Goal: Book appointment/travel/reservation

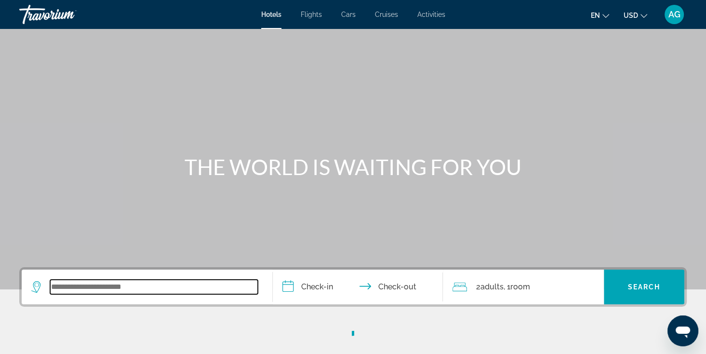
click at [142, 290] on input "Search widget" at bounding box center [154, 286] width 208 height 14
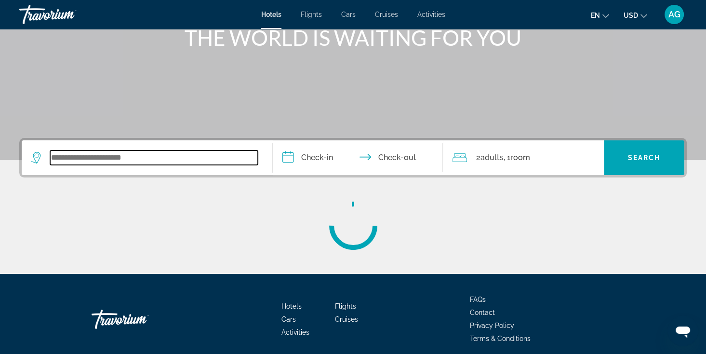
scroll to position [167, 0]
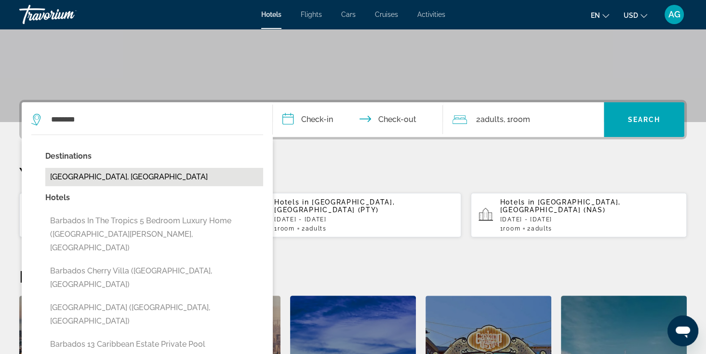
click at [108, 177] on button "[GEOGRAPHIC_DATA], [GEOGRAPHIC_DATA]" at bounding box center [154, 177] width 218 height 18
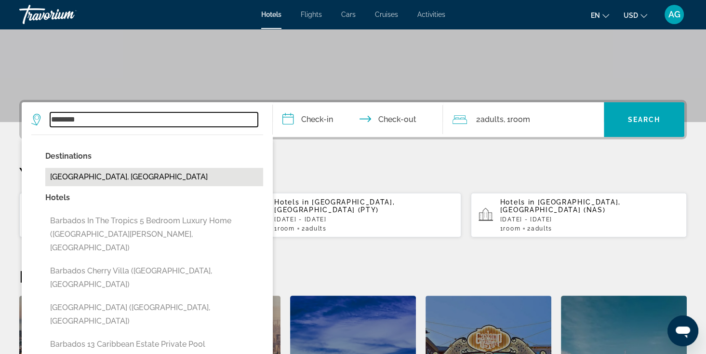
type input "**********"
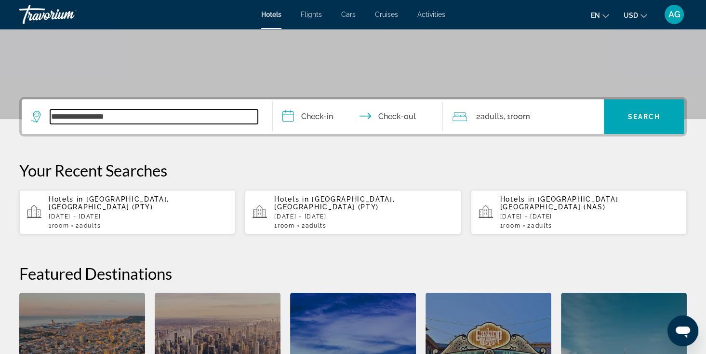
scroll to position [235, 0]
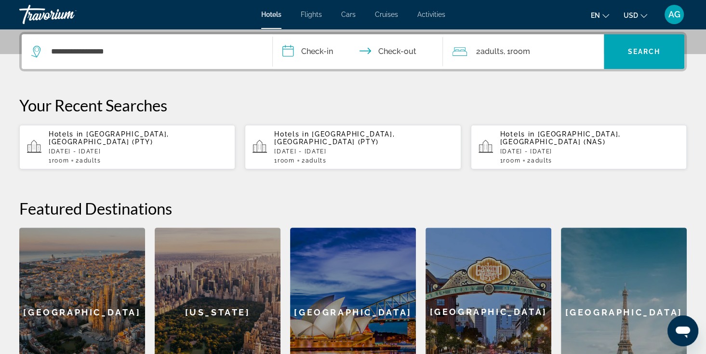
click at [328, 53] on input "**********" at bounding box center [360, 53] width 174 height 38
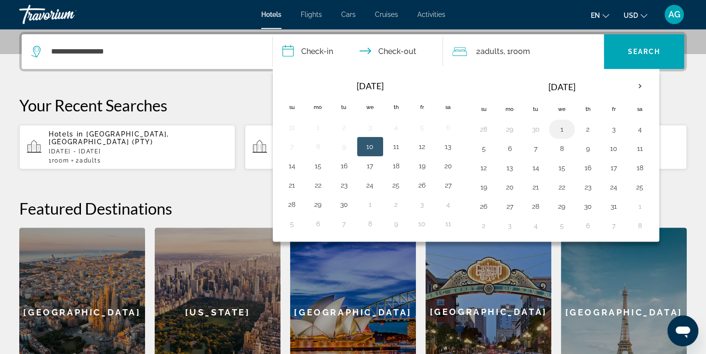
click at [558, 129] on button "1" at bounding box center [561, 128] width 15 height 13
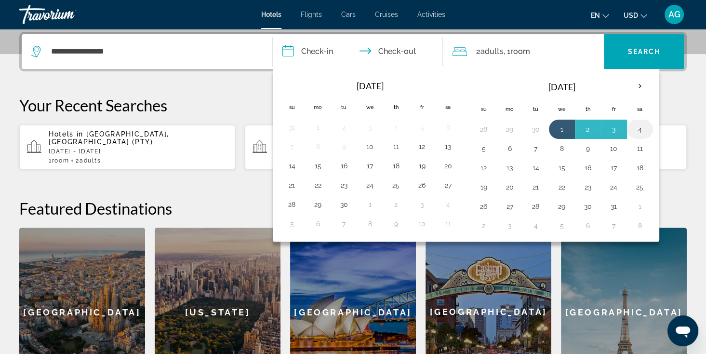
click at [639, 130] on button "4" at bounding box center [639, 128] width 15 height 13
type input "**********"
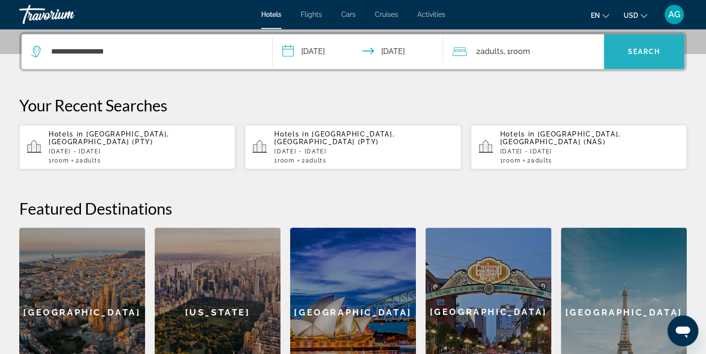
click at [629, 48] on span "Search" at bounding box center [644, 52] width 33 height 8
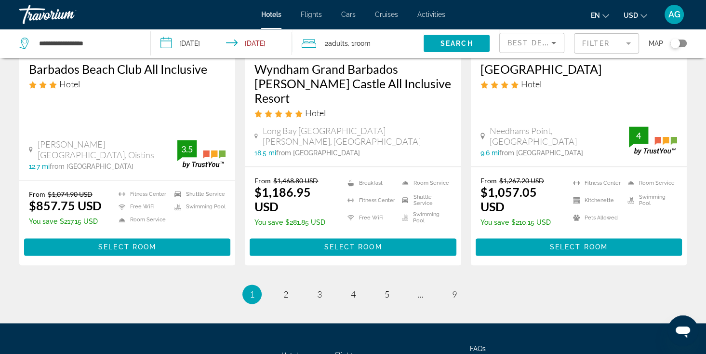
scroll to position [1287, 0]
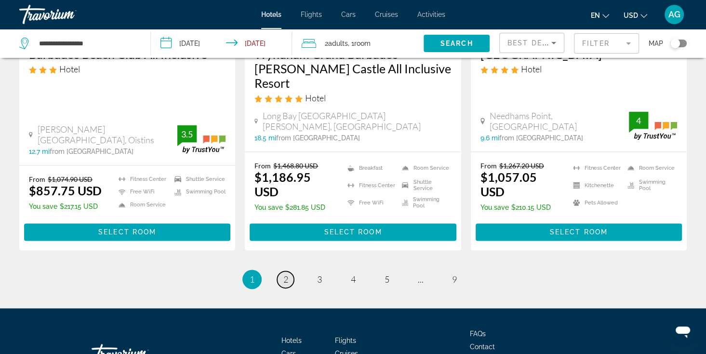
click at [286, 274] on span "2" at bounding box center [285, 279] width 5 height 11
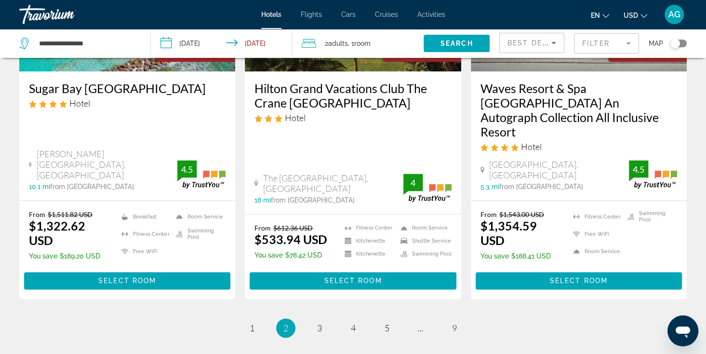
scroll to position [1262, 0]
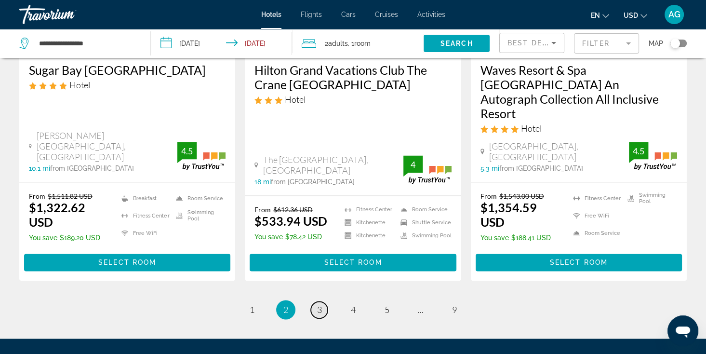
click at [319, 304] on span "3" at bounding box center [319, 309] width 5 height 11
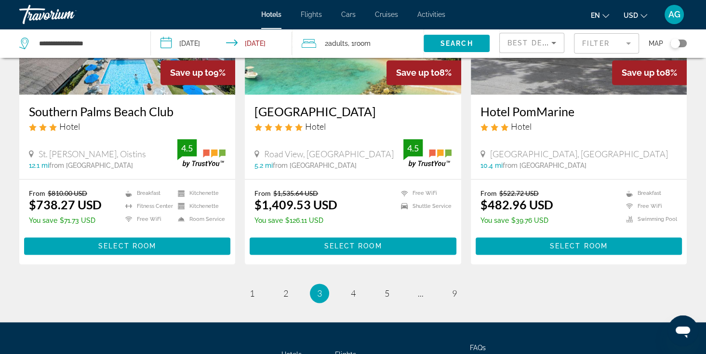
scroll to position [1252, 0]
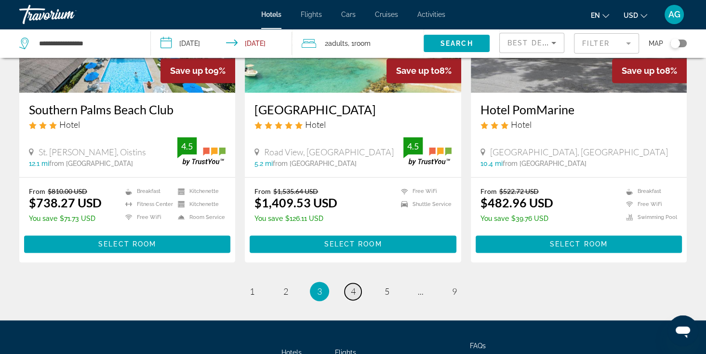
click at [353, 286] on span "4" at bounding box center [353, 291] width 5 height 11
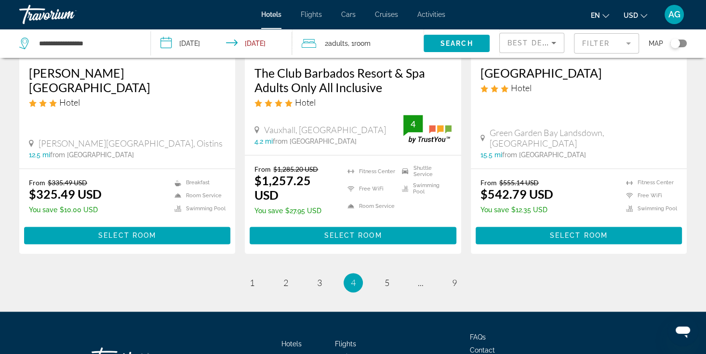
scroll to position [1337, 0]
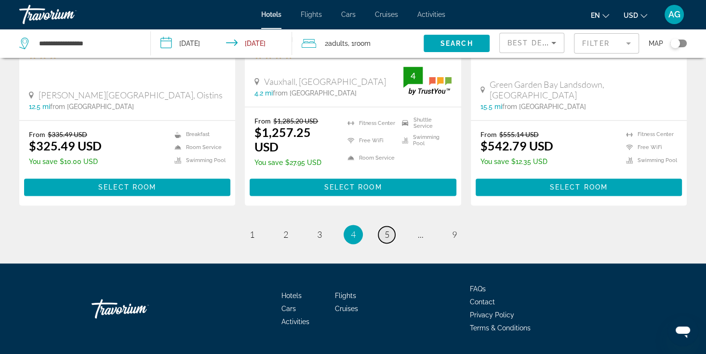
click at [382, 226] on link "page 5" at bounding box center [386, 234] width 17 height 17
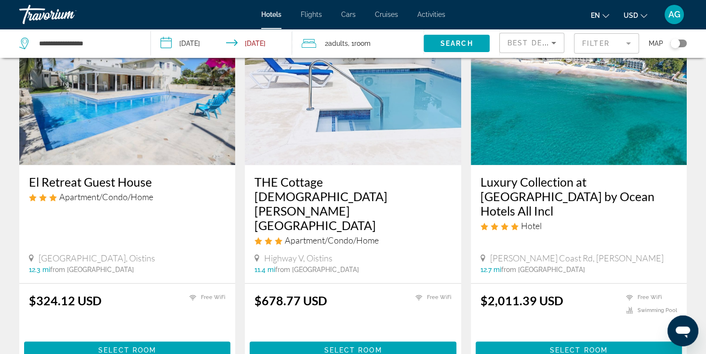
scroll to position [886, 0]
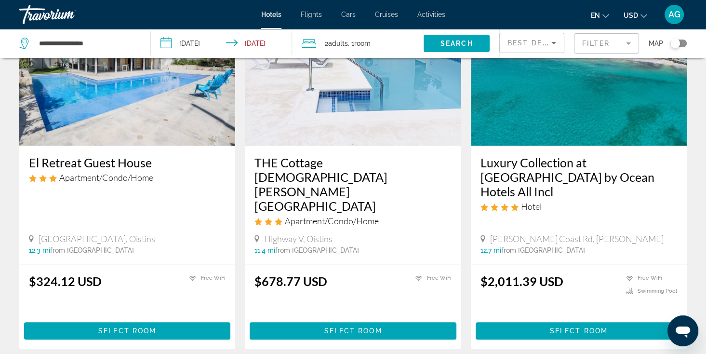
click at [676, 19] on div "AG" at bounding box center [673, 14] width 19 height 19
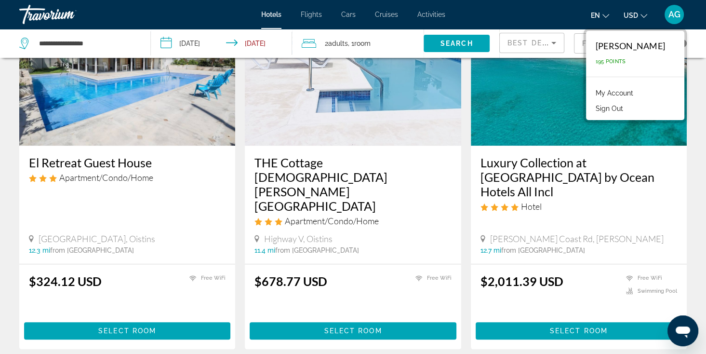
click at [628, 105] on button "Sign Out" at bounding box center [609, 108] width 37 height 13
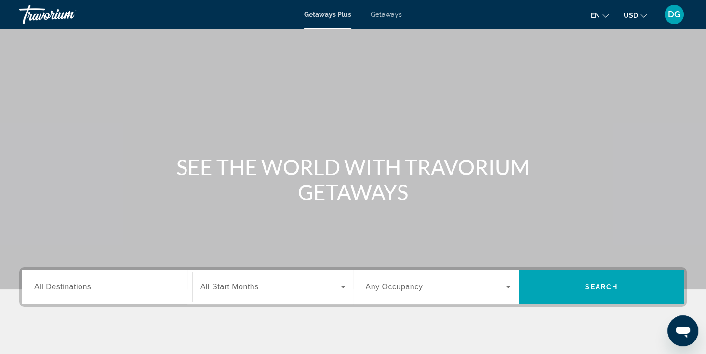
click at [118, 280] on div "Search widget" at bounding box center [106, 286] width 145 height 27
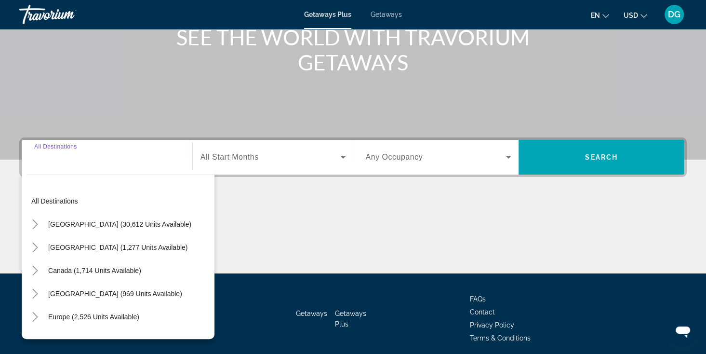
scroll to position [167, 0]
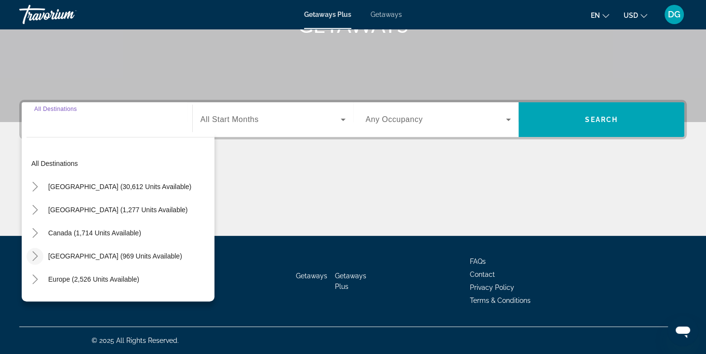
click at [34, 254] on icon "Toggle Caribbean & Atlantic Islands (969 units available)" at bounding box center [35, 256] width 10 height 10
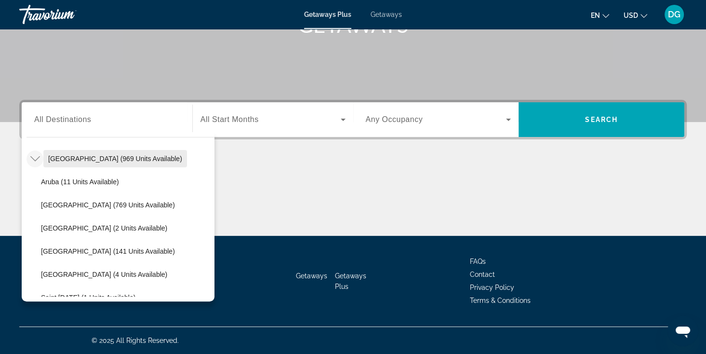
click at [136, 159] on span "[GEOGRAPHIC_DATA] (969 units available)" at bounding box center [115, 159] width 134 height 8
type input "**********"
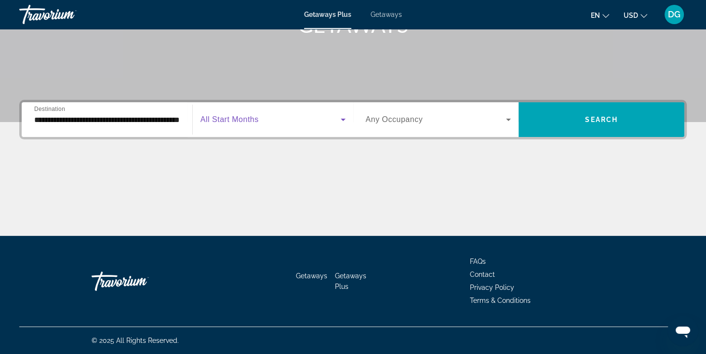
click at [339, 119] on icon "Search widget" at bounding box center [343, 120] width 12 height 12
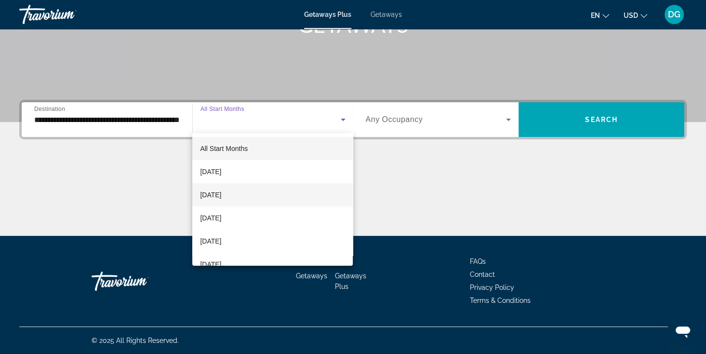
click at [270, 195] on mat-option "October 2025" at bounding box center [272, 194] width 160 height 23
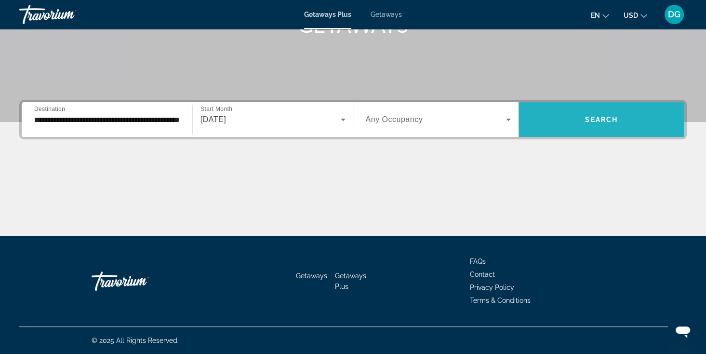
click at [595, 121] on span "Search" at bounding box center [601, 120] width 33 height 8
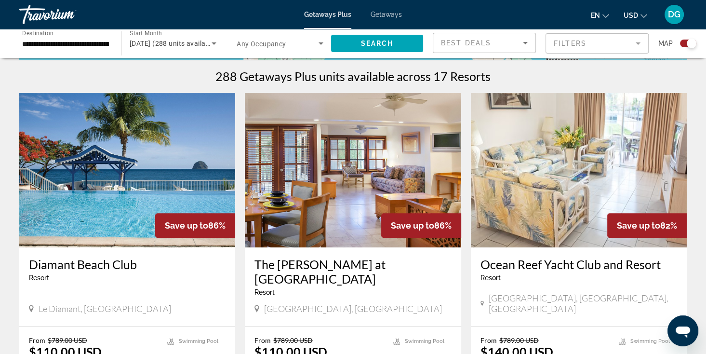
scroll to position [340, 0]
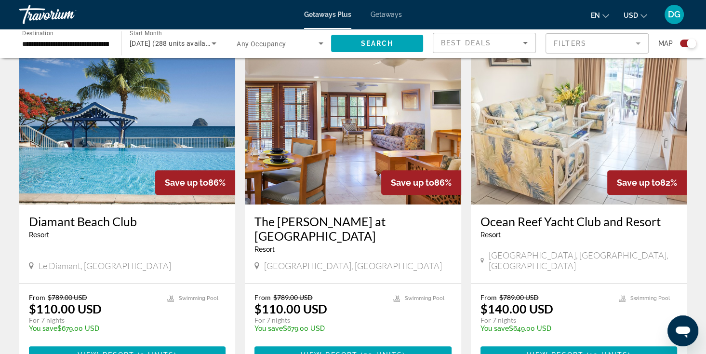
click at [126, 155] on img "Main content" at bounding box center [127, 127] width 216 height 154
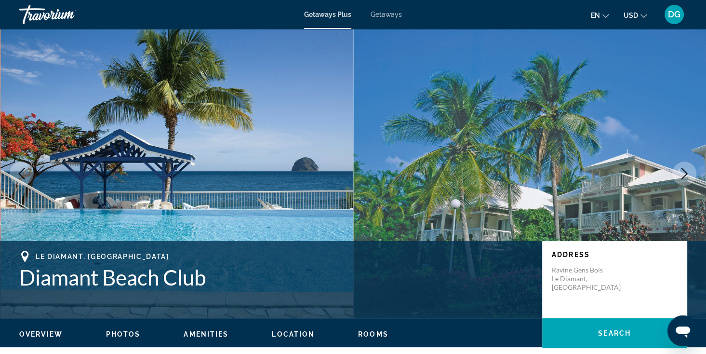
click at [678, 171] on icon "Next image" at bounding box center [684, 174] width 12 height 12
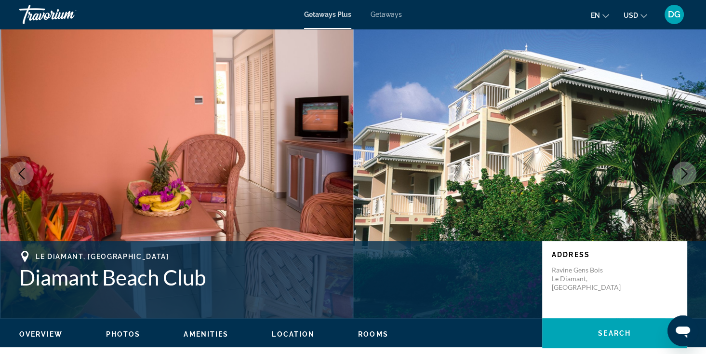
click at [678, 171] on icon "Next image" at bounding box center [684, 174] width 12 height 12
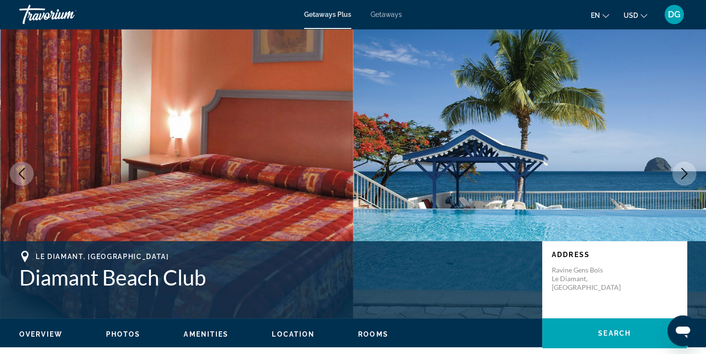
click at [678, 171] on icon "Next image" at bounding box center [684, 174] width 12 height 12
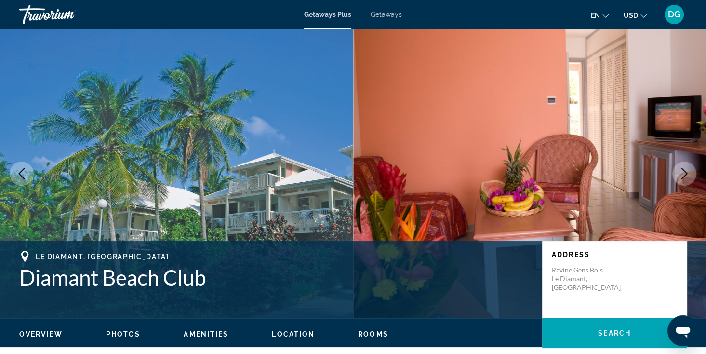
click at [678, 171] on icon "Next image" at bounding box center [684, 174] width 12 height 12
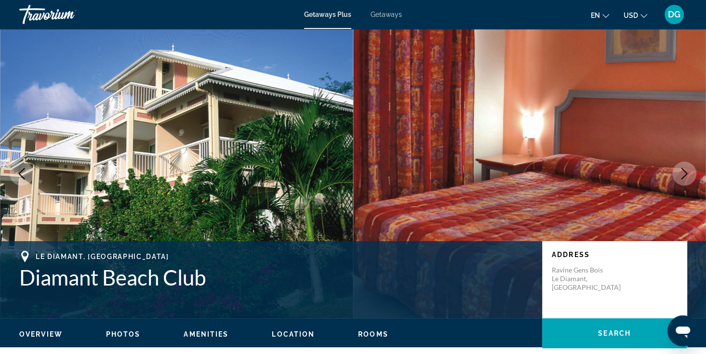
click at [678, 172] on icon "Next image" at bounding box center [684, 174] width 12 height 12
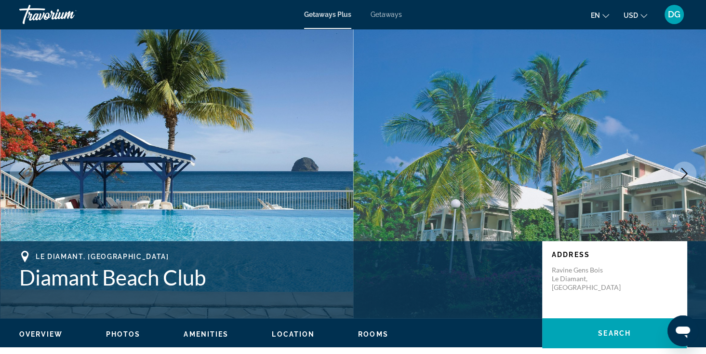
click at [678, 172] on icon "Next image" at bounding box center [684, 174] width 12 height 12
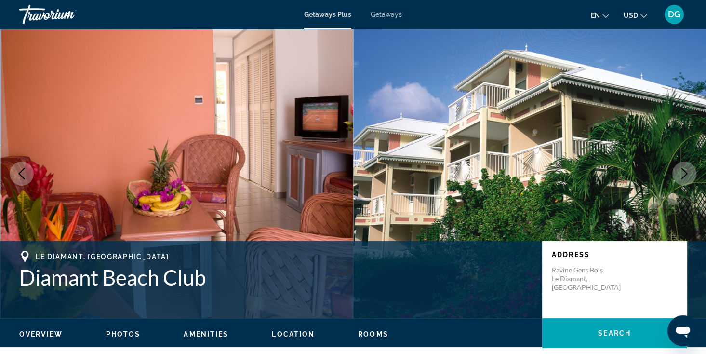
click at [678, 174] on icon "Next image" at bounding box center [684, 174] width 12 height 12
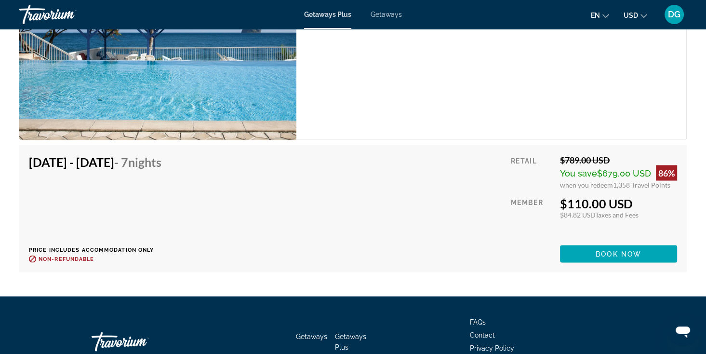
scroll to position [1672, 0]
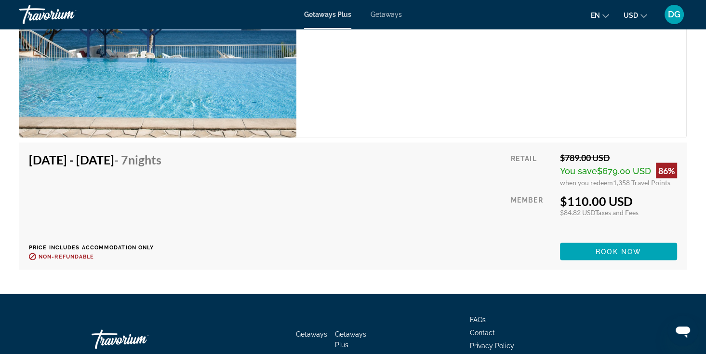
drag, startPoint x: 711, startPoint y: 53, endPoint x: 25, endPoint y: 8, distance: 687.4
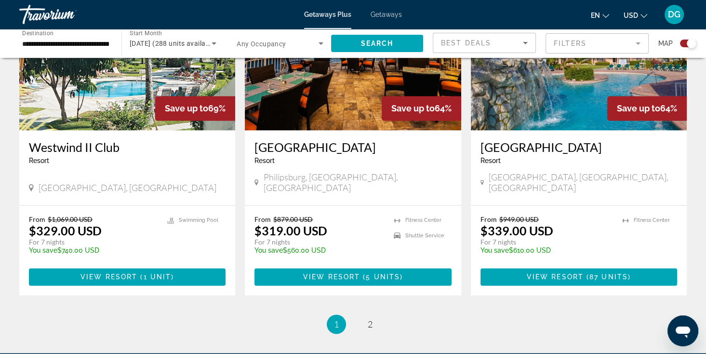
scroll to position [1441, 0]
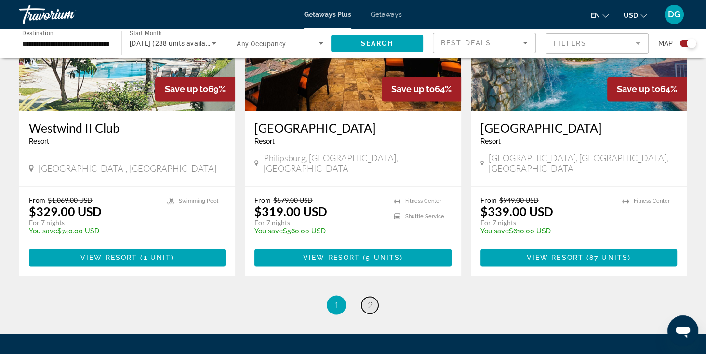
click at [372, 296] on link "page 2" at bounding box center [369, 304] width 17 height 17
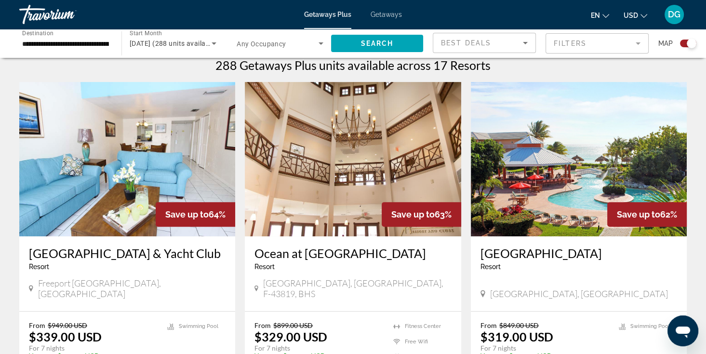
scroll to position [328, 0]
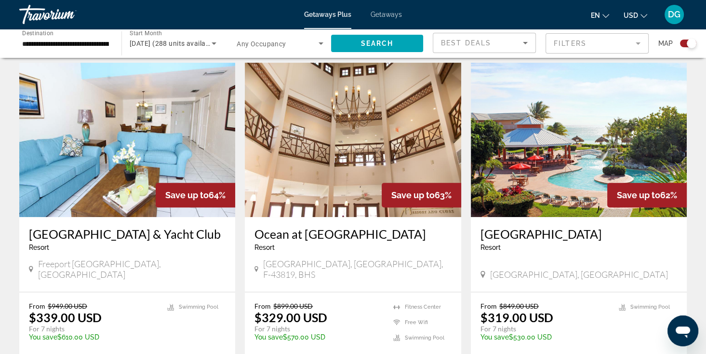
click at [144, 205] on img "Main content" at bounding box center [127, 140] width 216 height 154
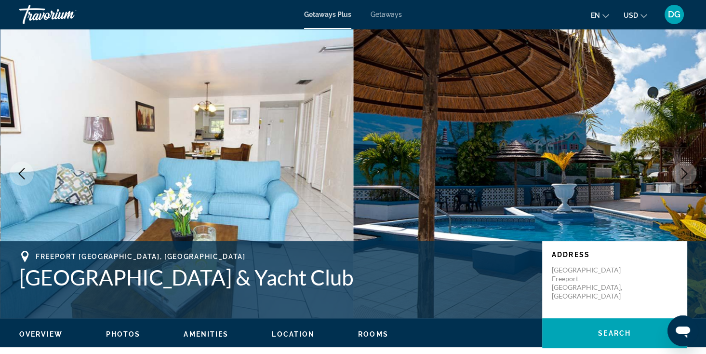
click at [688, 170] on icon "Next image" at bounding box center [684, 174] width 12 height 12
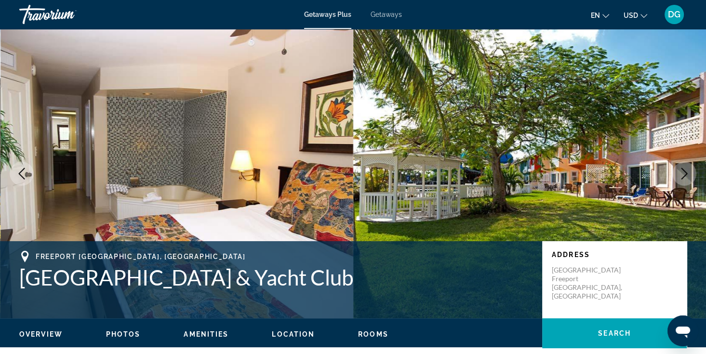
click at [683, 172] on icon "Next image" at bounding box center [684, 174] width 12 height 12
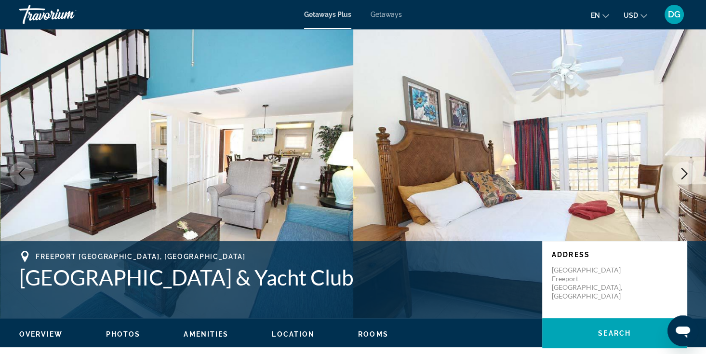
click at [683, 172] on icon "Next image" at bounding box center [684, 174] width 12 height 12
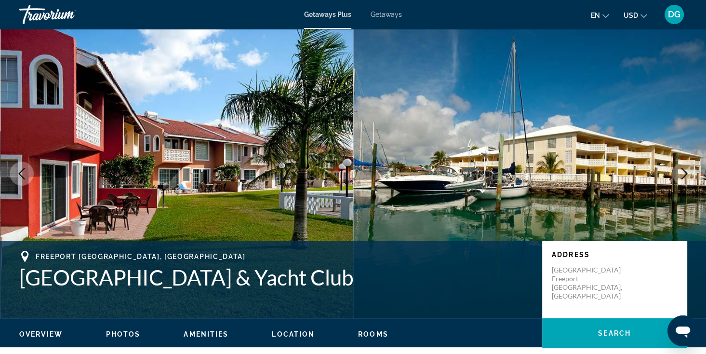
click at [683, 172] on icon "Next image" at bounding box center [684, 174] width 12 height 12
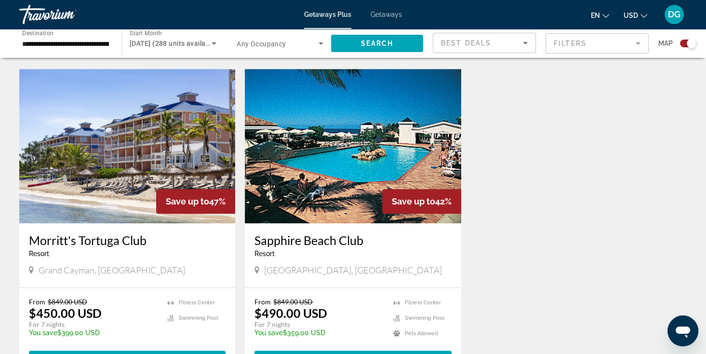
scroll to position [657, 0]
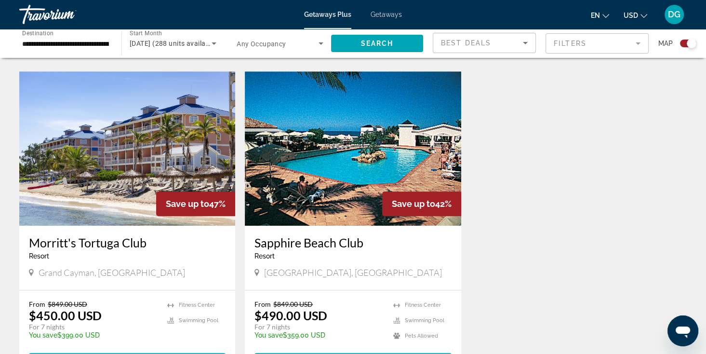
click at [390, 14] on span "Getaways" at bounding box center [385, 15] width 31 height 8
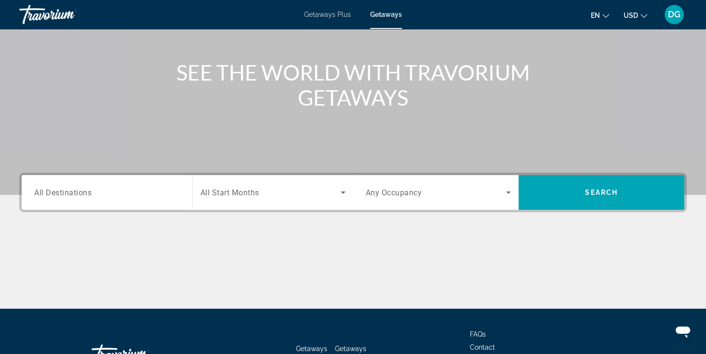
scroll to position [113, 0]
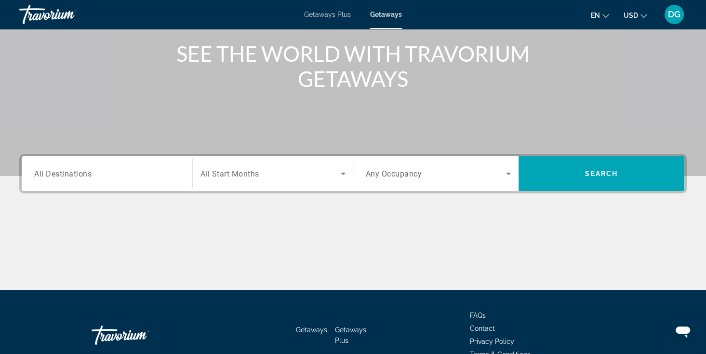
click at [113, 172] on input "Destination All Destinations" at bounding box center [106, 174] width 145 height 12
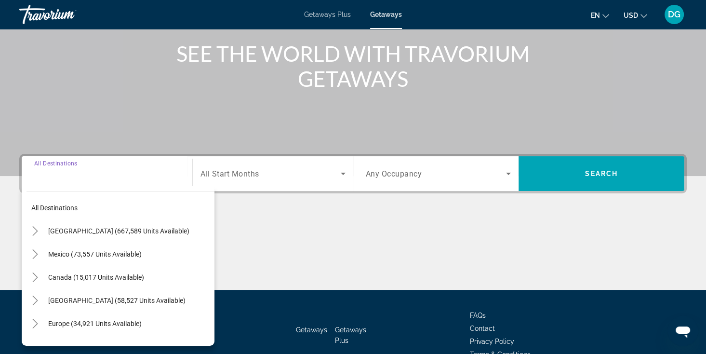
scroll to position [167, 0]
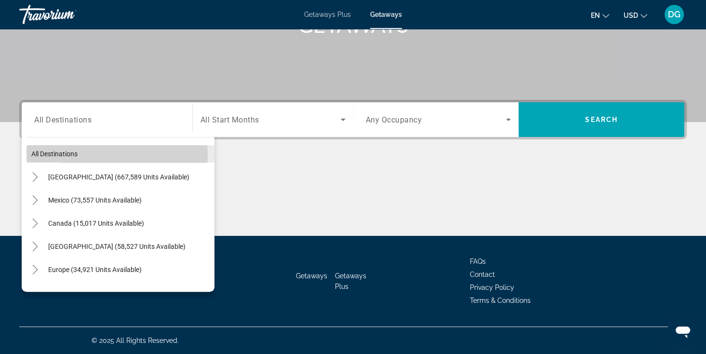
click at [73, 156] on span "All destinations" at bounding box center [54, 154] width 46 height 8
type input "**********"
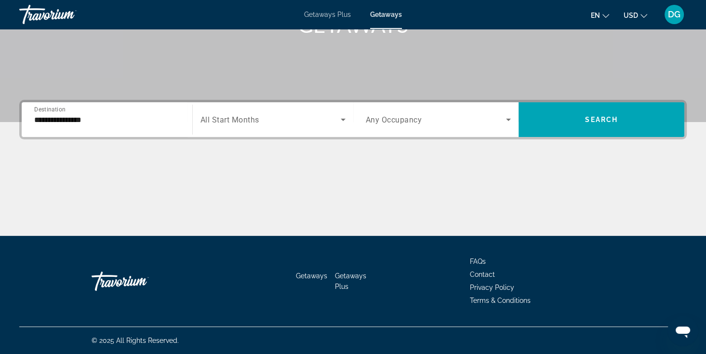
click at [229, 126] on div "Search widget" at bounding box center [272, 119] width 145 height 27
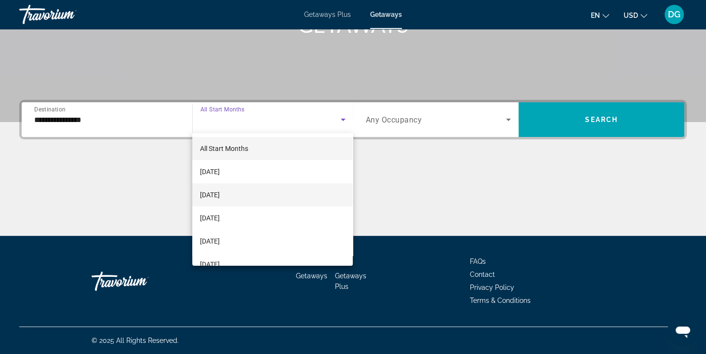
click at [220, 193] on span "October 2025" at bounding box center [210, 195] width 20 height 12
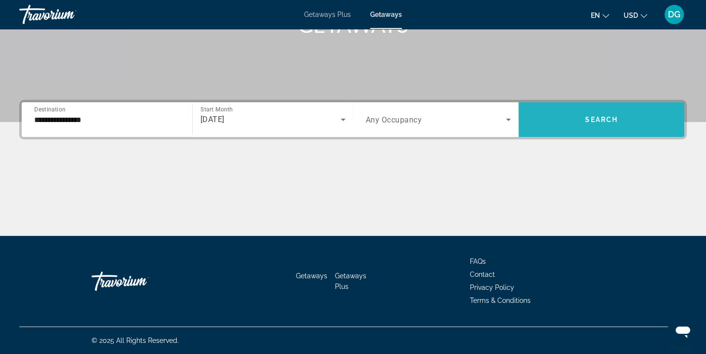
click at [557, 124] on span "Search widget" at bounding box center [601, 119] width 166 height 23
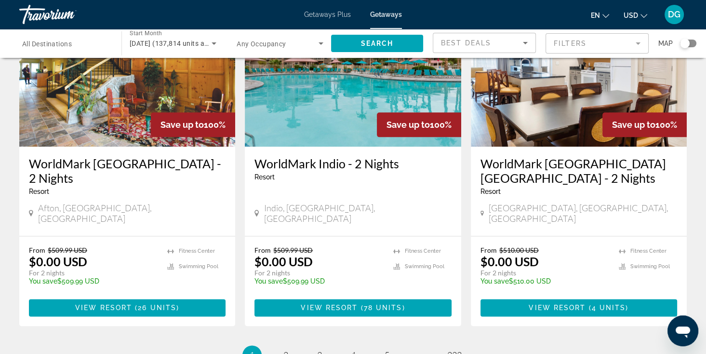
scroll to position [1160, 0]
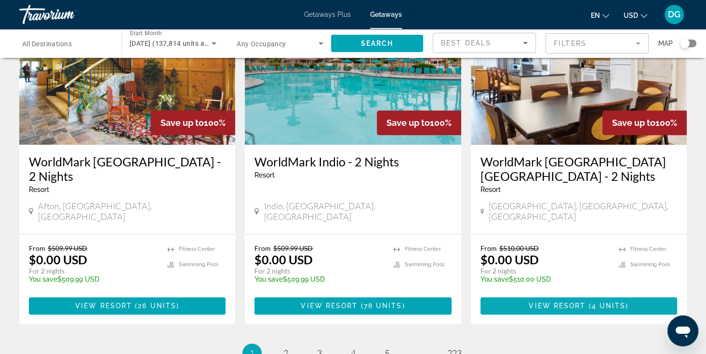
click at [574, 302] on span "View Resort" at bounding box center [556, 306] width 57 height 8
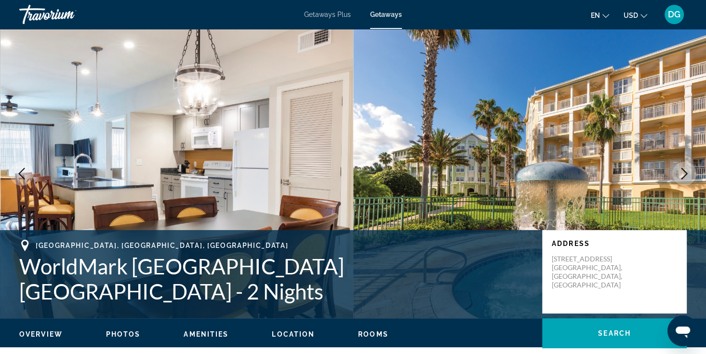
click at [683, 174] on icon "Next image" at bounding box center [684, 174] width 12 height 12
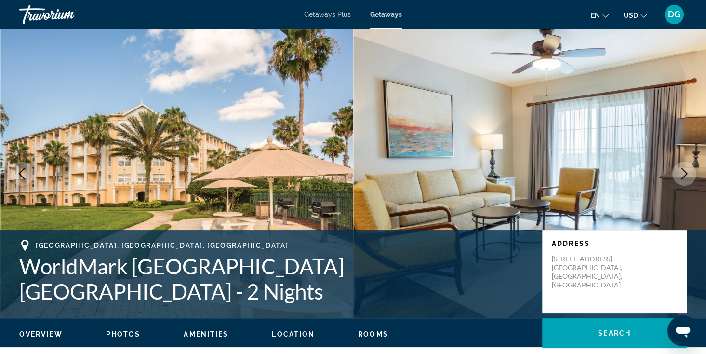
click at [682, 174] on icon "Next image" at bounding box center [684, 174] width 12 height 12
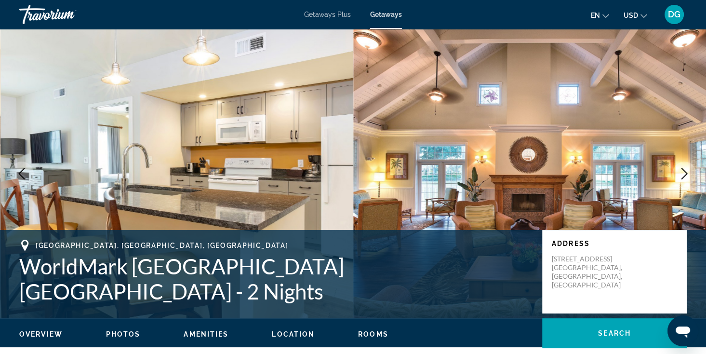
click at [682, 174] on icon "Next image" at bounding box center [684, 174] width 12 height 12
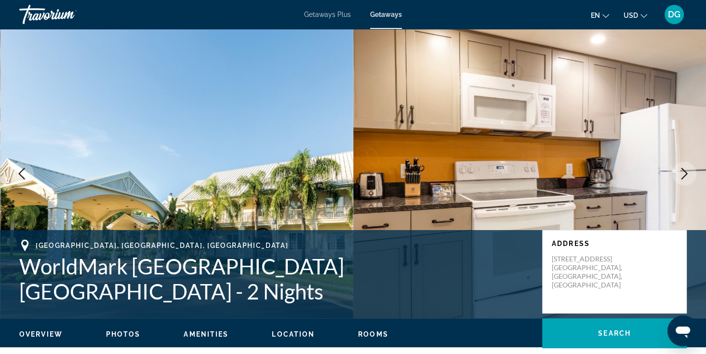
click at [682, 174] on icon "Next image" at bounding box center [684, 174] width 12 height 12
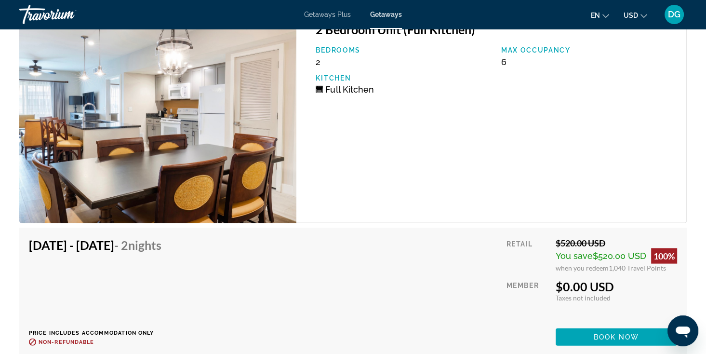
scroll to position [1964, 0]
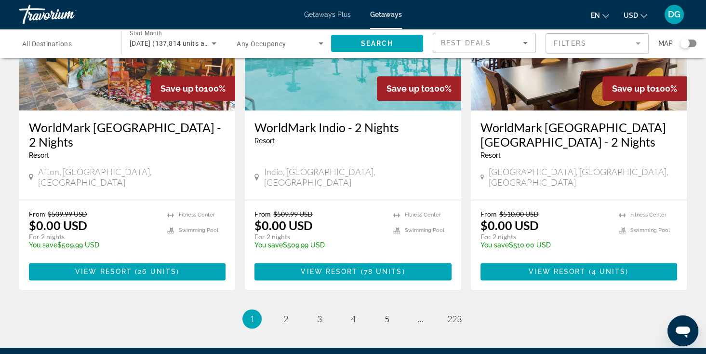
scroll to position [1207, 0]
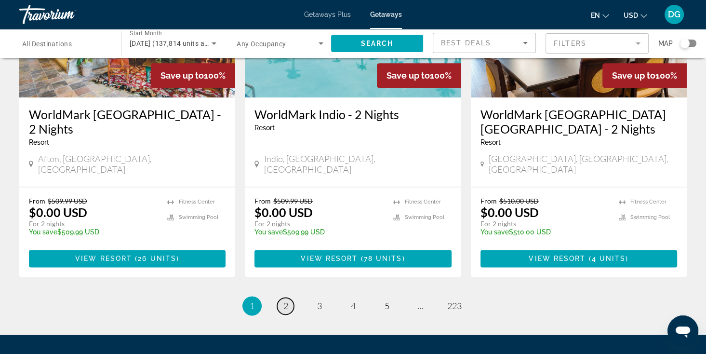
click at [289, 297] on link "page 2" at bounding box center [285, 305] width 17 height 17
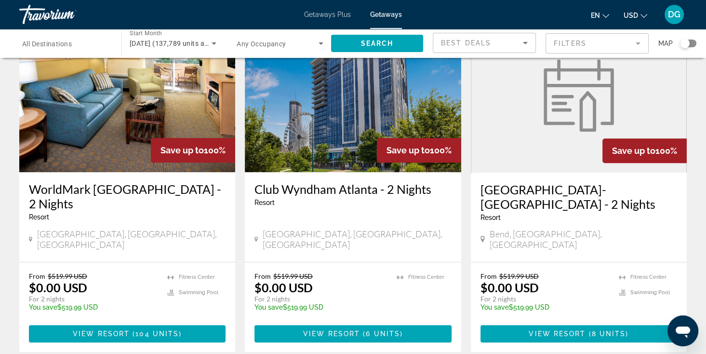
scroll to position [443, 0]
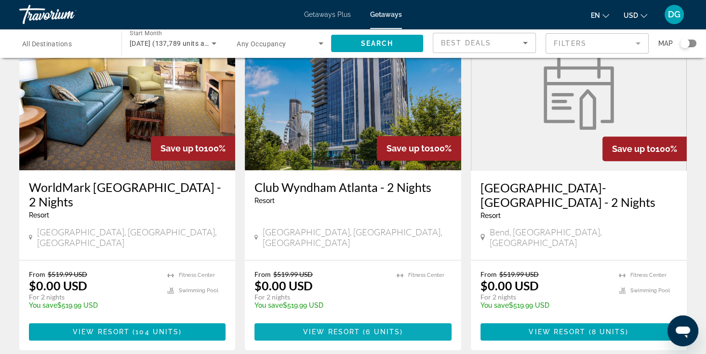
click at [350, 328] on span "View Resort" at bounding box center [331, 332] width 57 height 8
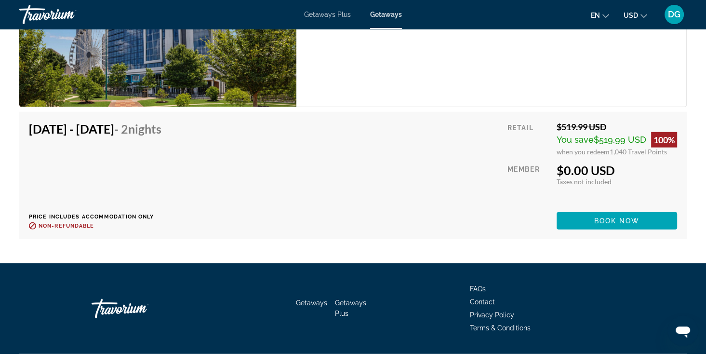
scroll to position [2310, 0]
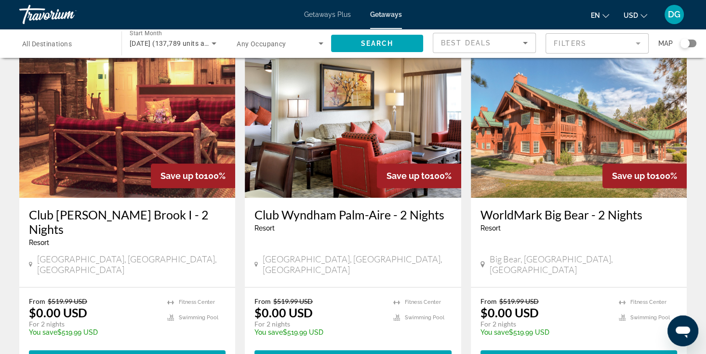
scroll to position [771, 0]
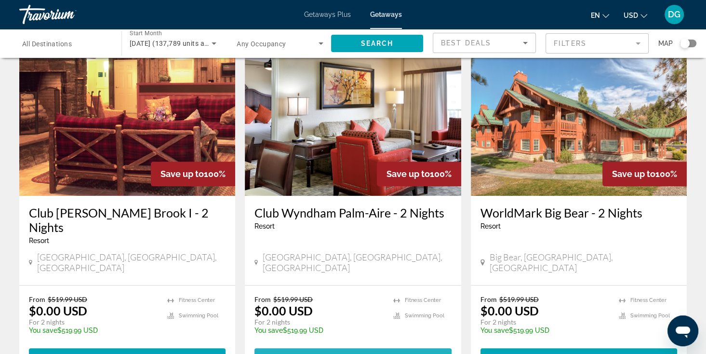
click at [349, 353] on span "View Resort" at bounding box center [327, 357] width 57 height 8
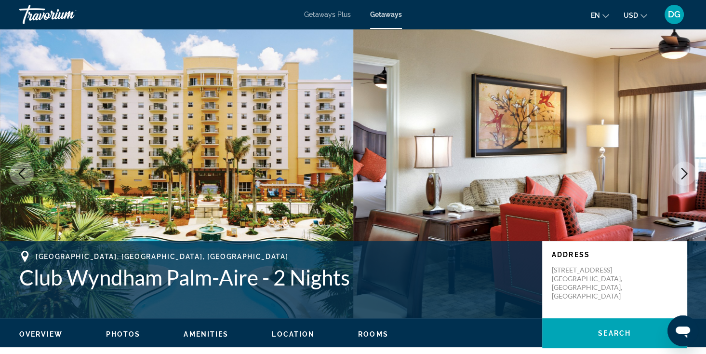
click at [682, 171] on icon "Next image" at bounding box center [684, 174] width 12 height 12
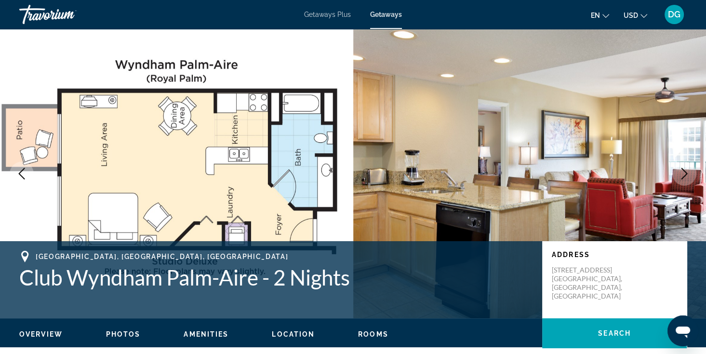
click at [682, 171] on icon "Next image" at bounding box center [684, 174] width 12 height 12
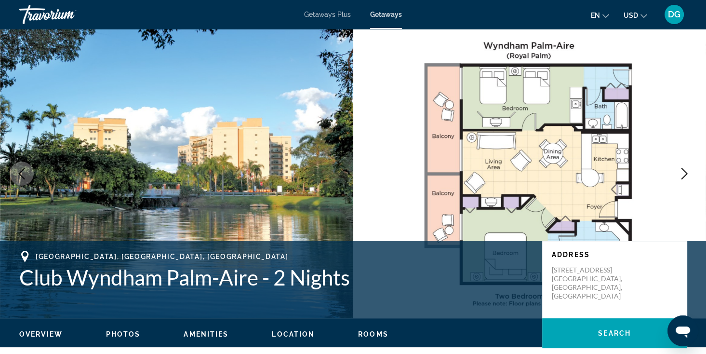
click at [682, 171] on icon "Next image" at bounding box center [684, 174] width 12 height 12
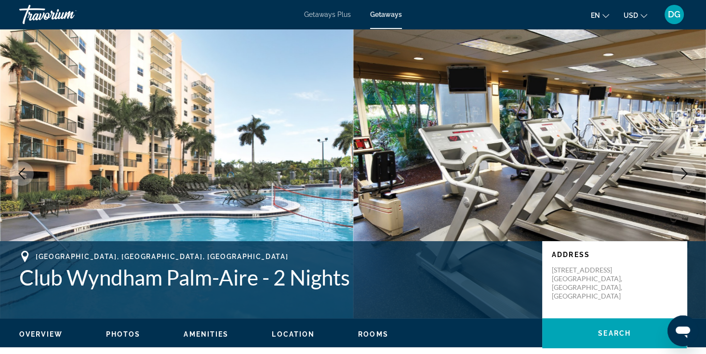
click at [682, 171] on icon "Next image" at bounding box center [684, 174] width 12 height 12
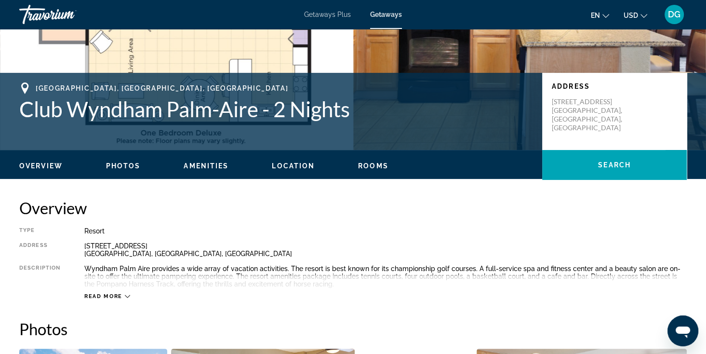
scroll to position [157, 0]
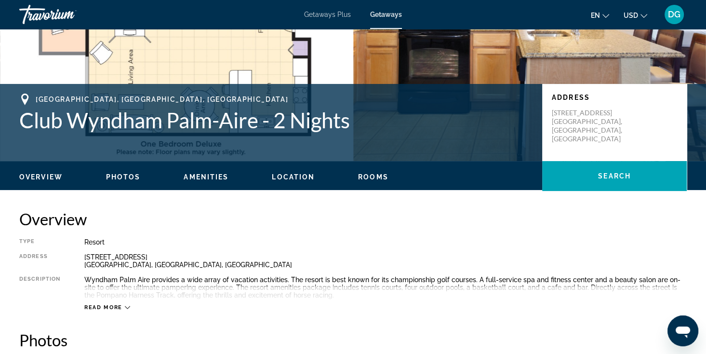
click at [125, 308] on icon "Main content" at bounding box center [127, 306] width 5 height 5
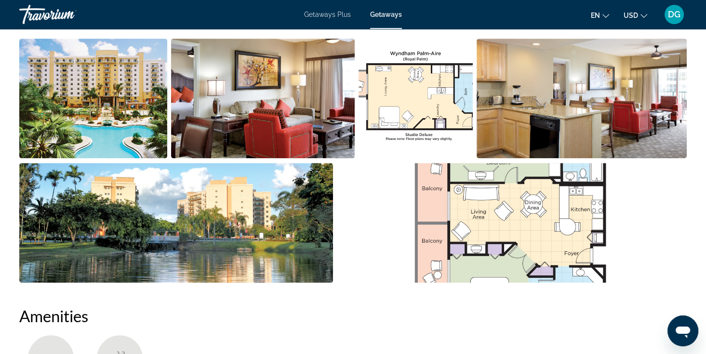
scroll to position [389, 0]
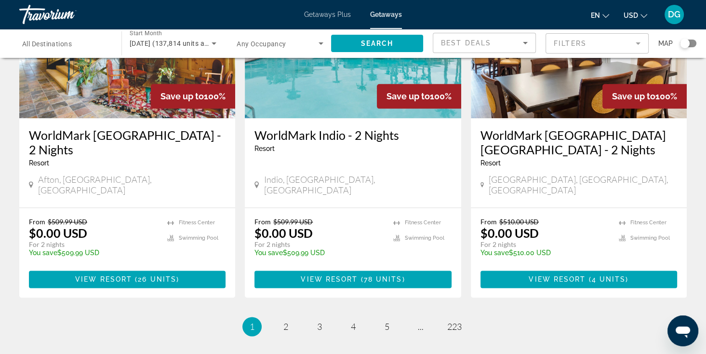
scroll to position [1188, 0]
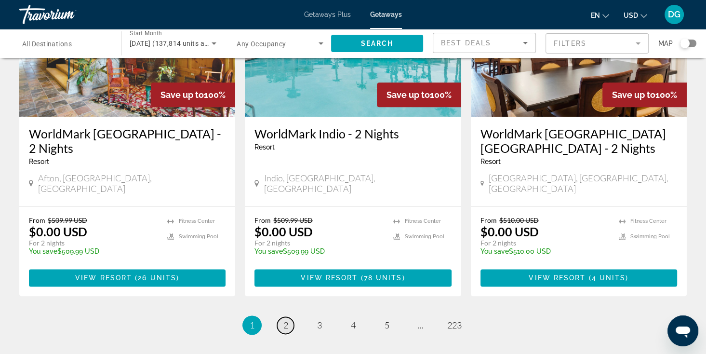
click at [283, 319] on span "2" at bounding box center [285, 324] width 5 height 11
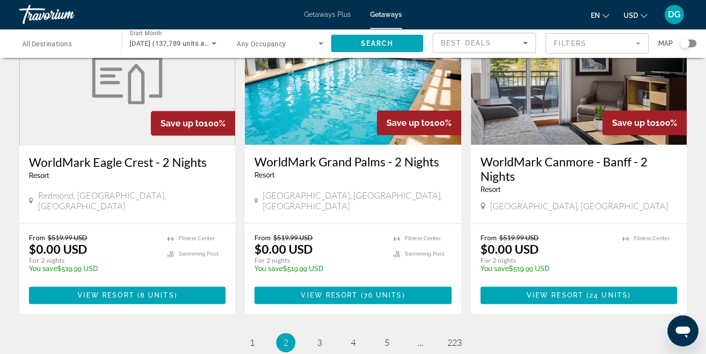
scroll to position [1175, 0]
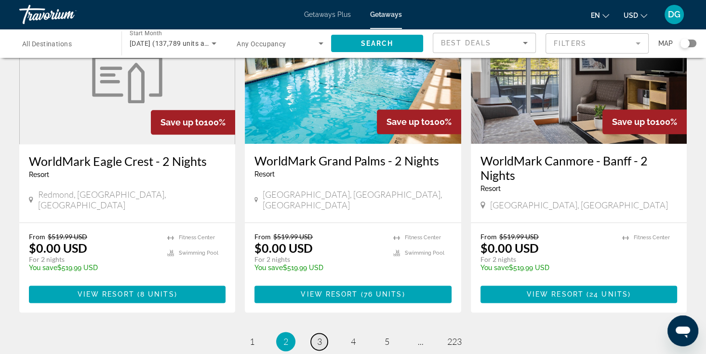
click at [318, 336] on span "3" at bounding box center [319, 341] width 5 height 11
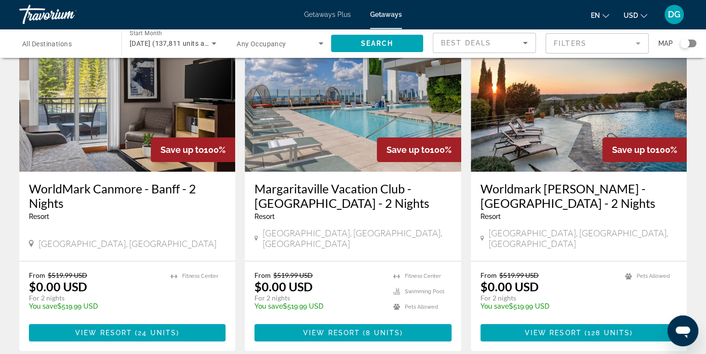
scroll to position [77, 0]
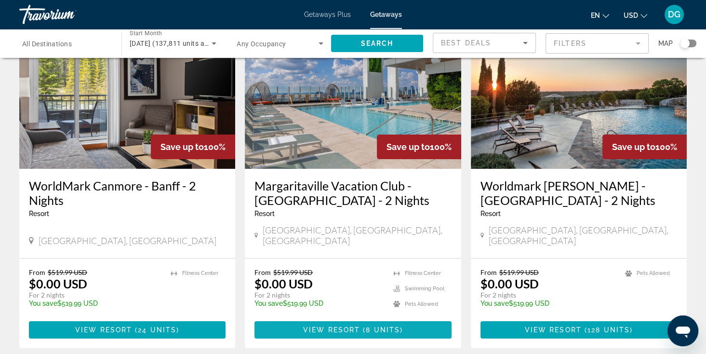
click at [335, 326] on span "View Resort" at bounding box center [331, 330] width 57 height 8
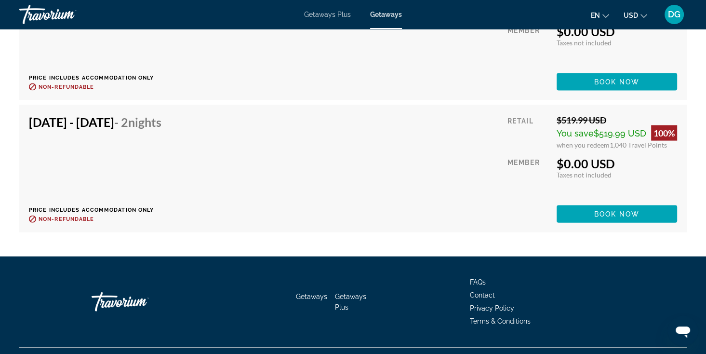
scroll to position [2004, 0]
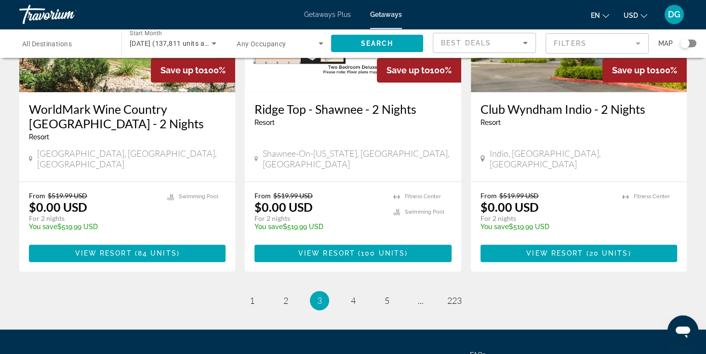
scroll to position [1214, 0]
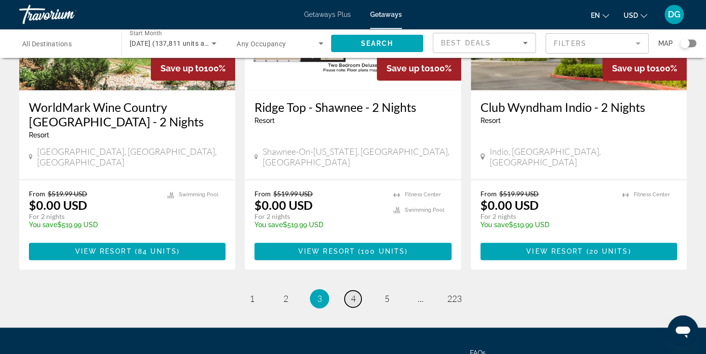
click at [354, 293] on span "4" at bounding box center [353, 298] width 5 height 11
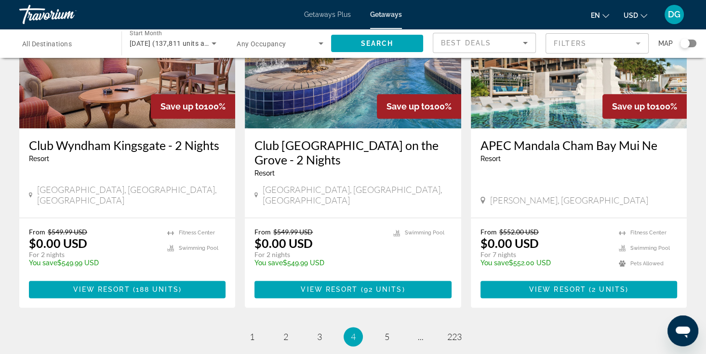
scroll to position [1195, 0]
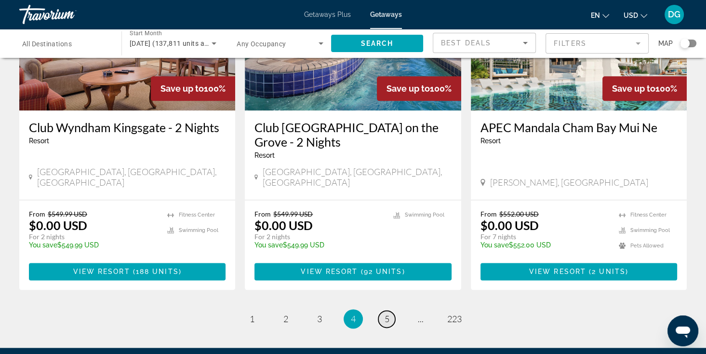
click at [389, 310] on link "page 5" at bounding box center [386, 318] width 17 height 17
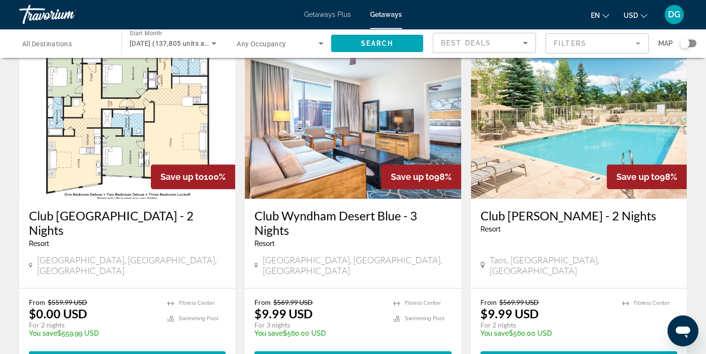
scroll to position [405, 0]
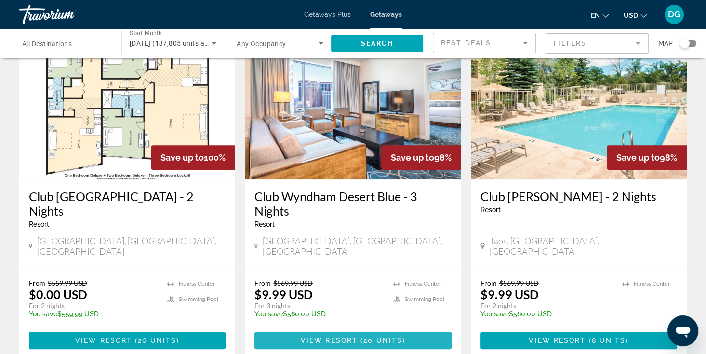
click at [332, 336] on span "View Resort" at bounding box center [329, 340] width 57 height 8
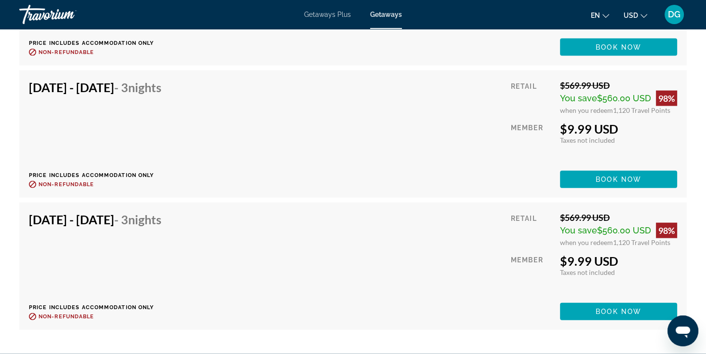
scroll to position [2127, 0]
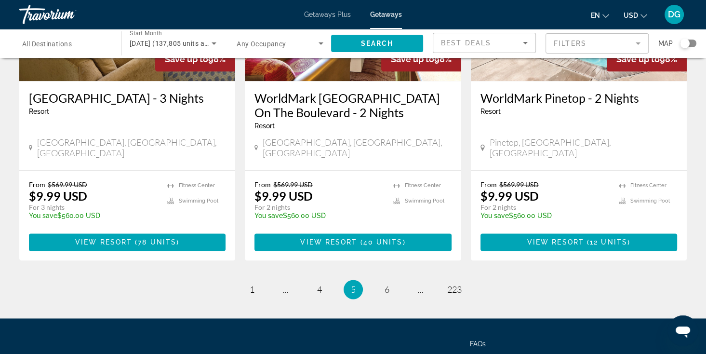
scroll to position [1248, 0]
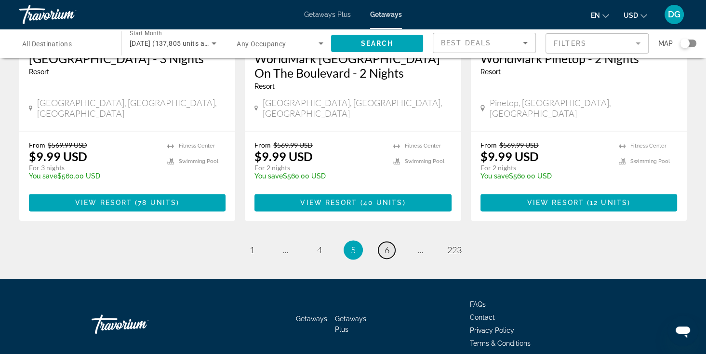
click at [384, 244] on span "6" at bounding box center [386, 249] width 5 height 11
